Goal: Check status: Check status

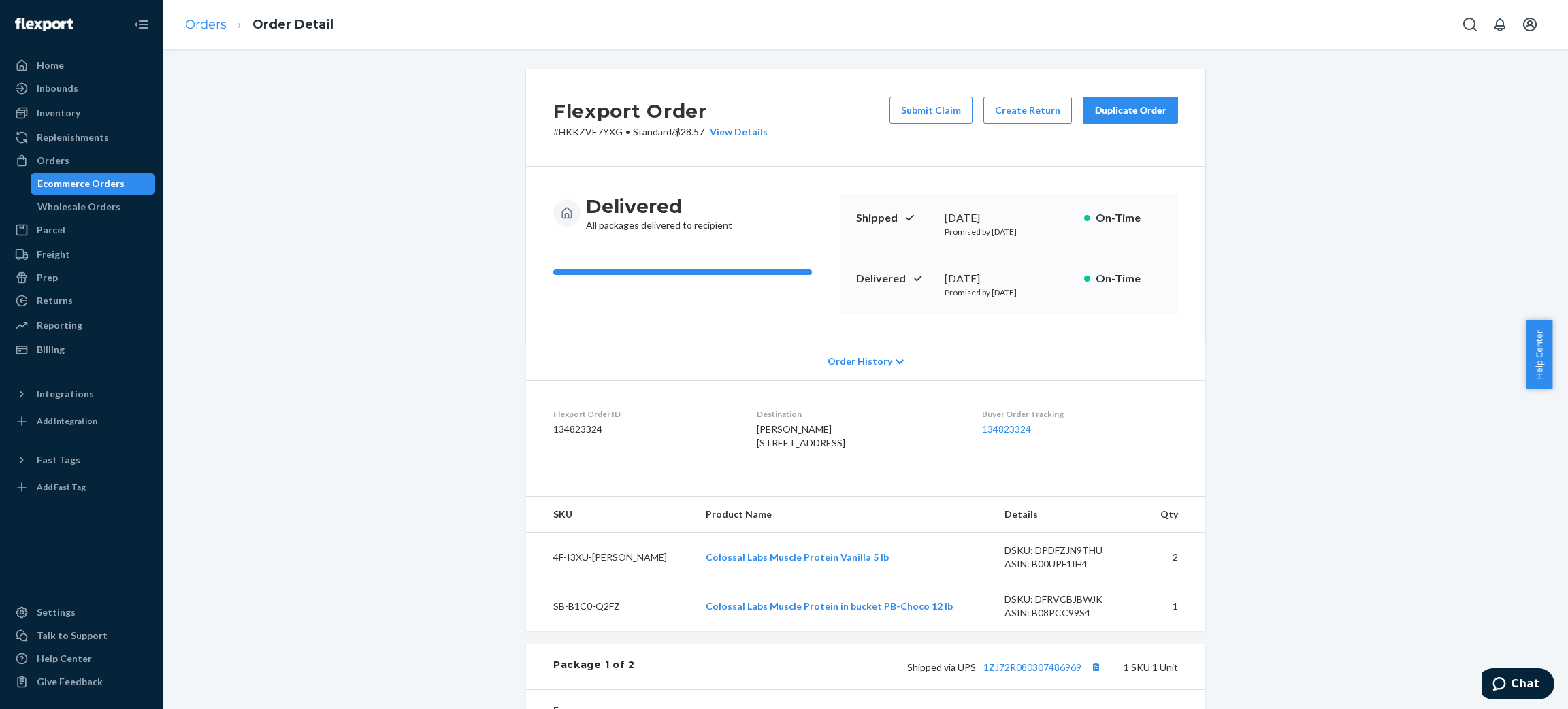
scroll to position [305, 0]
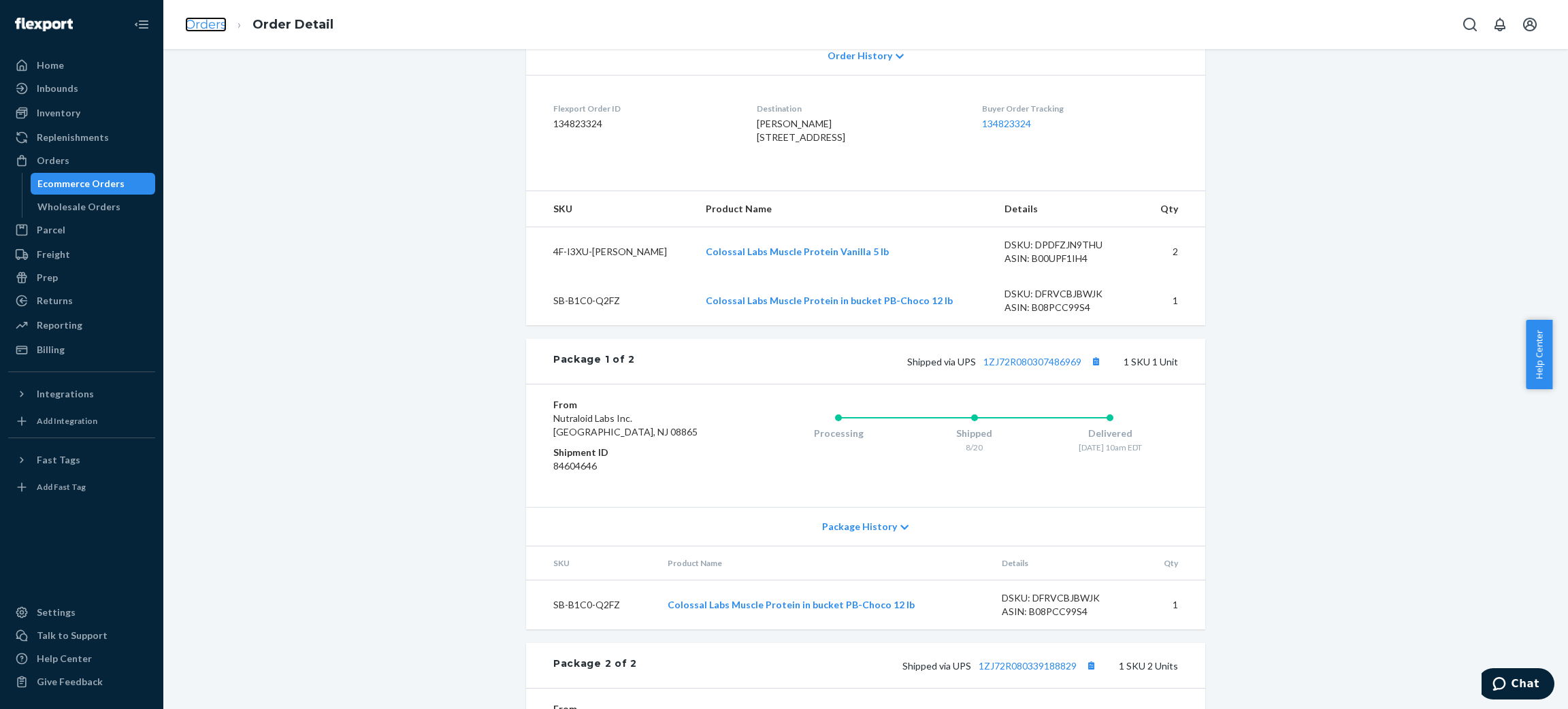
click at [206, 28] on link "Orders" at bounding box center [206, 24] width 41 height 15
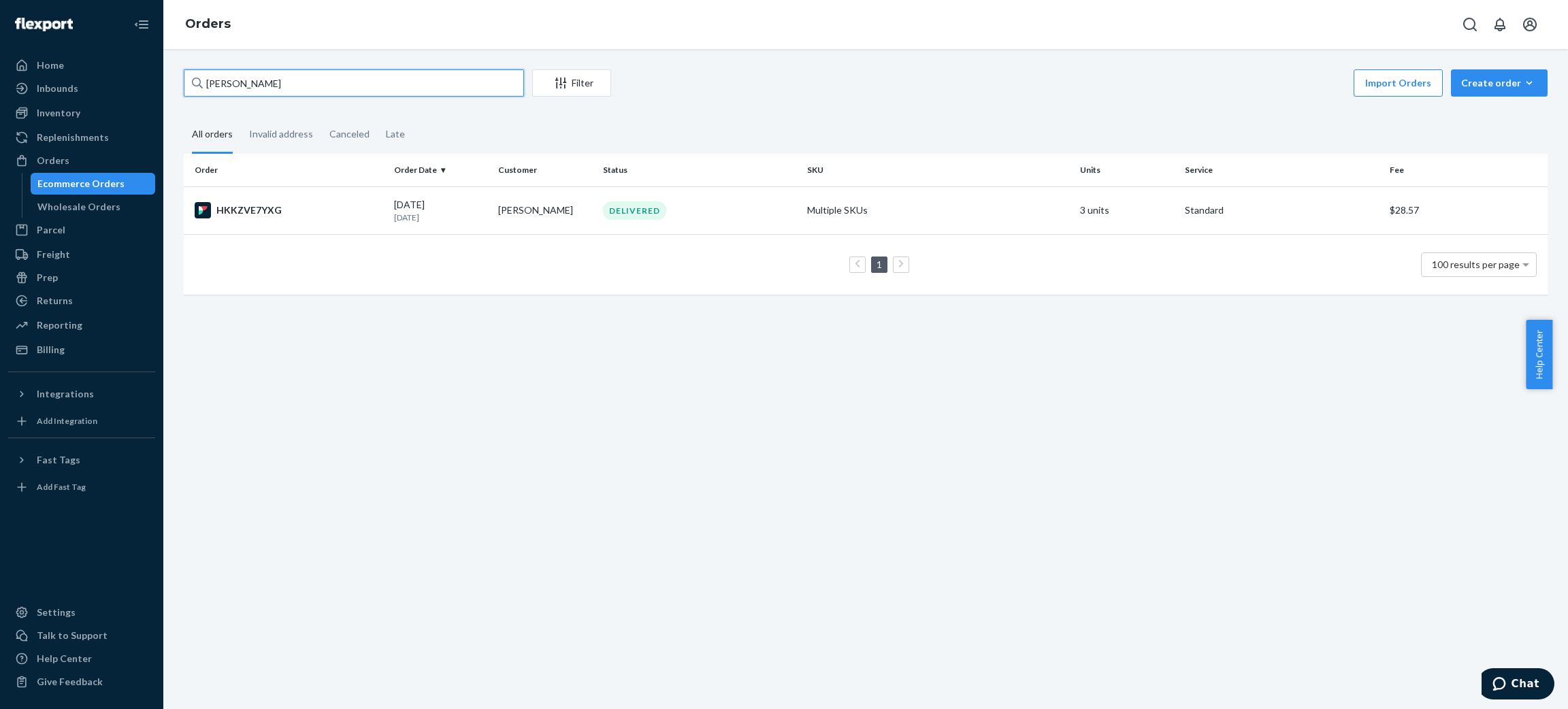
click at [293, 81] on input "[PERSON_NAME]" at bounding box center [353, 83] width 340 height 27
paste input "[PERSON_NAME]"
type input "[PERSON_NAME]"
click at [382, 204] on td "B1-XJXP_LL" at bounding box center [286, 210] width 205 height 47
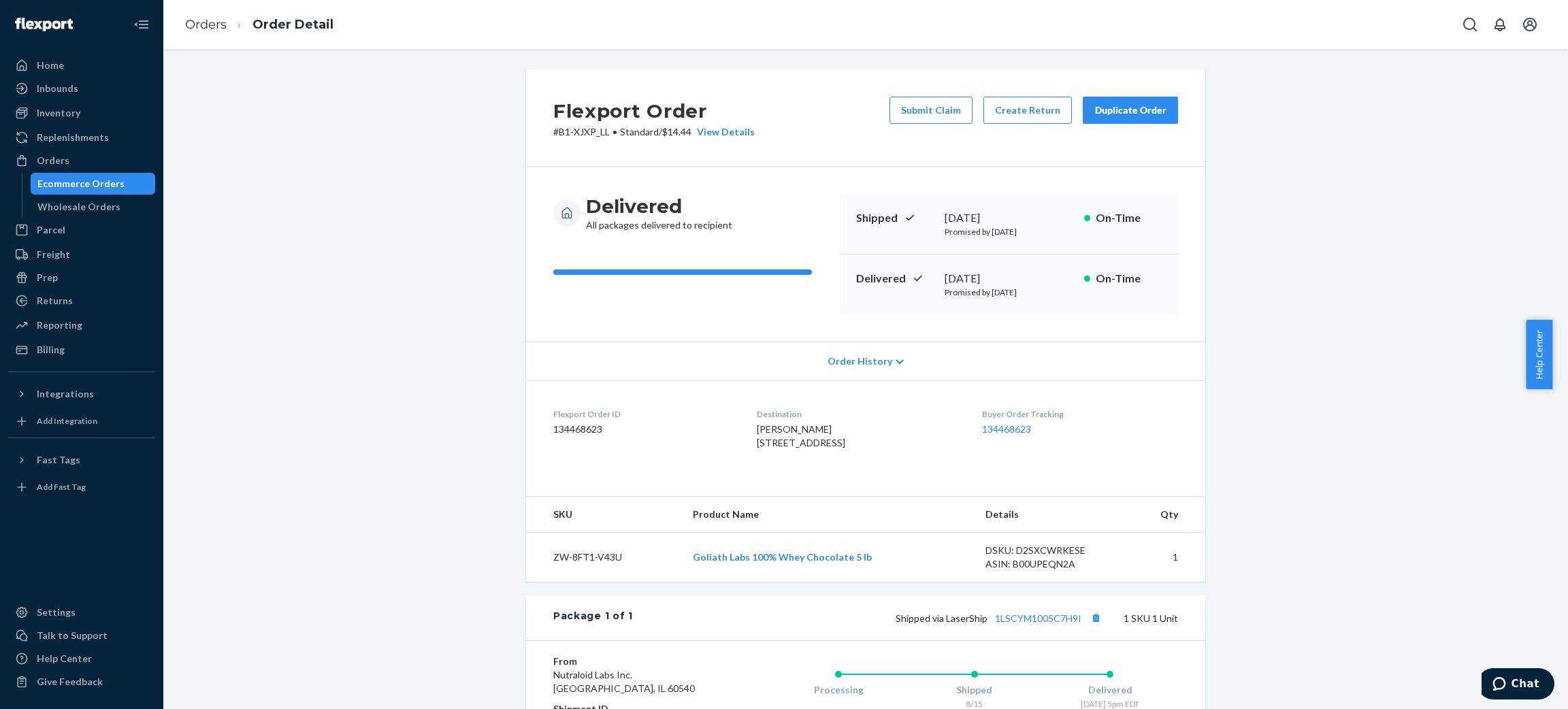
scroll to position [204, 0]
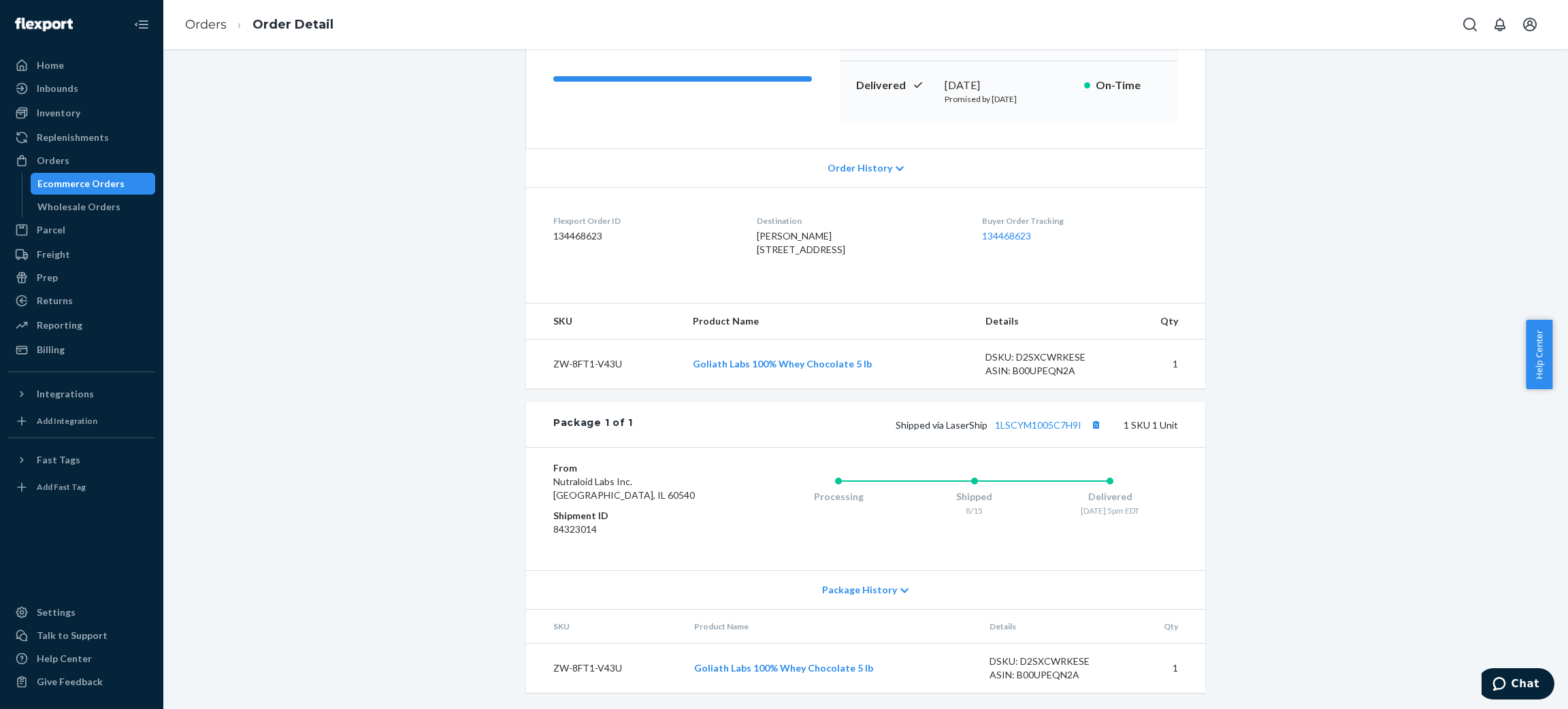
click at [1014, 432] on div "Shipped via LaserShip 1LSCYM1005C7H9I 1 SKU 1 Unit" at bounding box center [906, 425] width 545 height 18
click at [1019, 430] on link "1LSCYM1005C7H9I" at bounding box center [1038, 425] width 87 height 12
click at [169, 6] on div "Orders Order Detail" at bounding box center [865, 24] width 1404 height 49
click at [205, 16] on li "Orders" at bounding box center [206, 25] width 41 height 18
click at [205, 22] on link "Orders" at bounding box center [206, 24] width 41 height 15
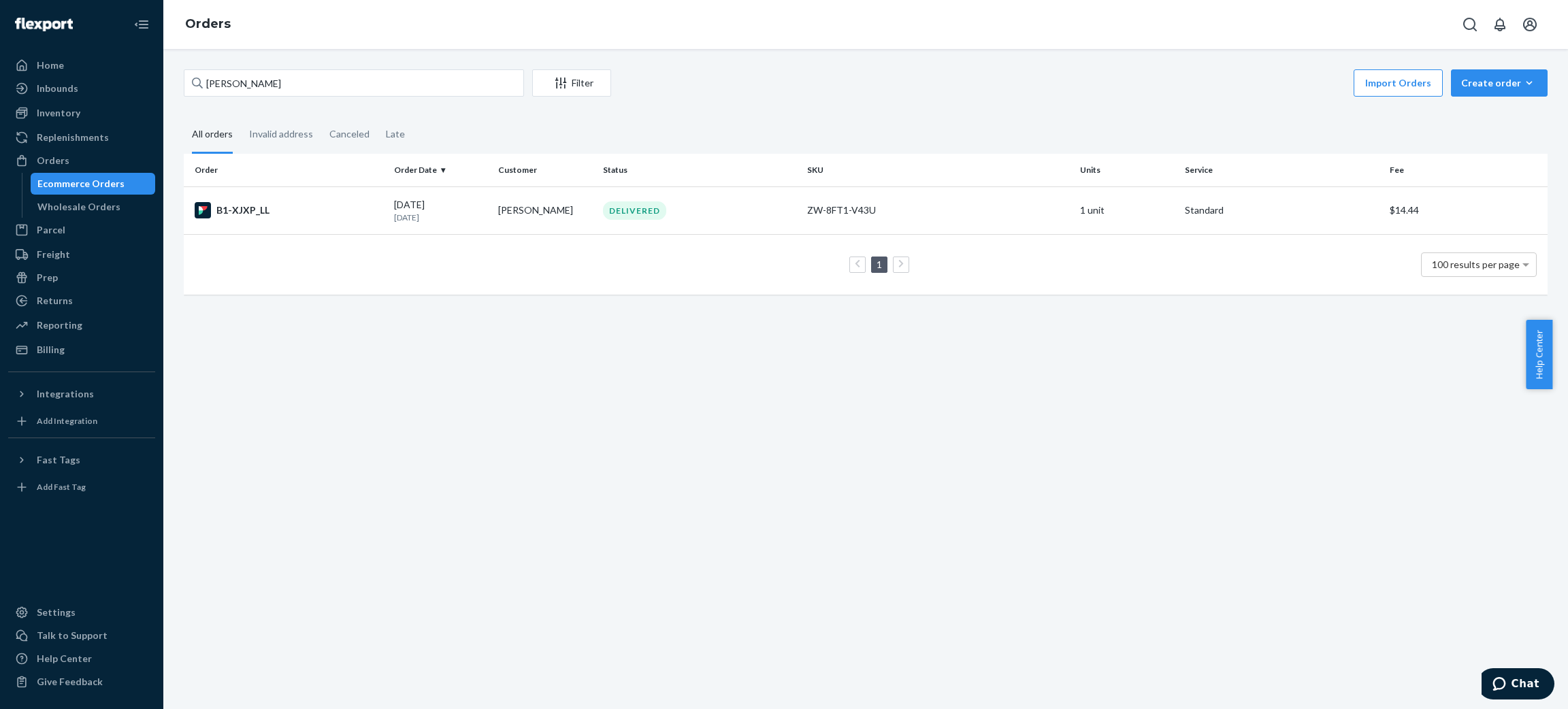
click at [371, 65] on div "[PERSON_NAME] Filter Import Orders Create order Ecommerce order Removal order A…" at bounding box center [865, 379] width 1404 height 660
click at [371, 76] on input "[PERSON_NAME]" at bounding box center [353, 83] width 340 height 27
